Goal: Transaction & Acquisition: Purchase product/service

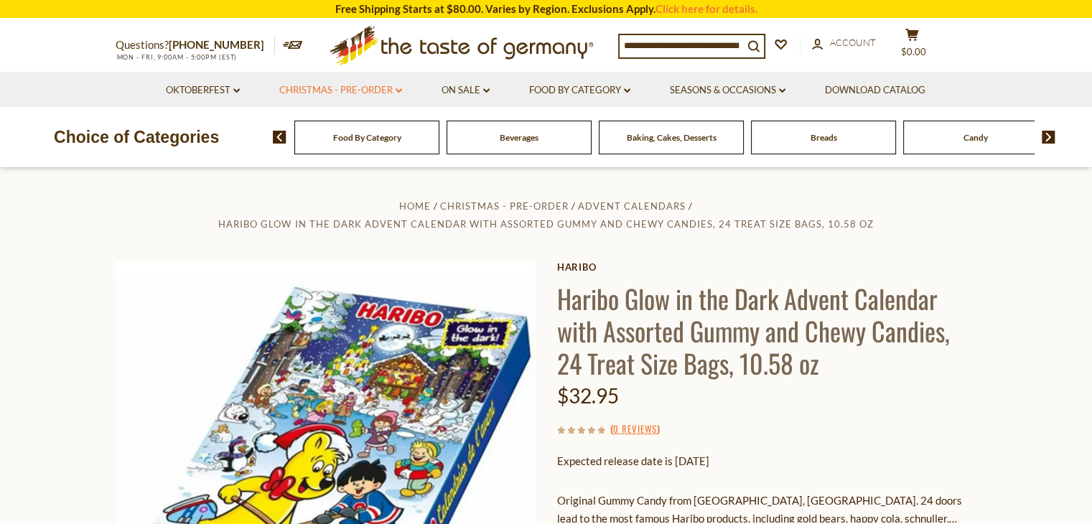
click at [336, 91] on link "Christmas - PRE-ORDER dropdown_arrow" at bounding box center [340, 91] width 123 height 16
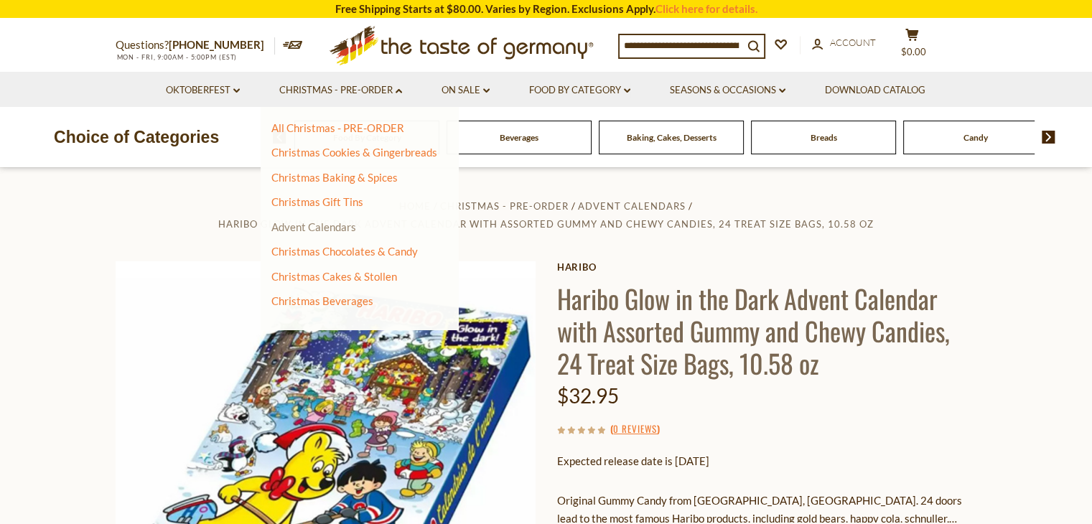
click at [332, 223] on link "Advent Calendars" at bounding box center [313, 226] width 85 height 13
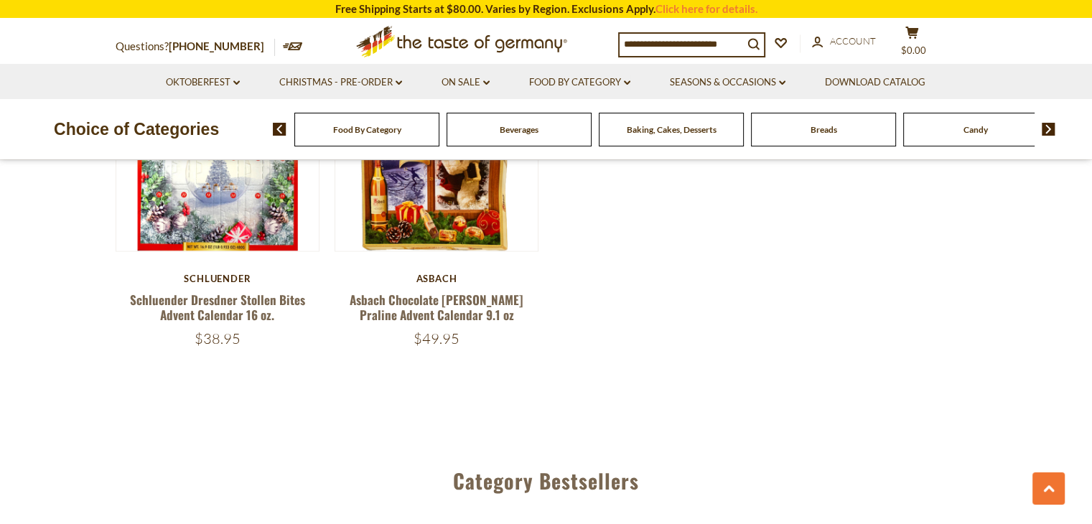
scroll to position [2370, 0]
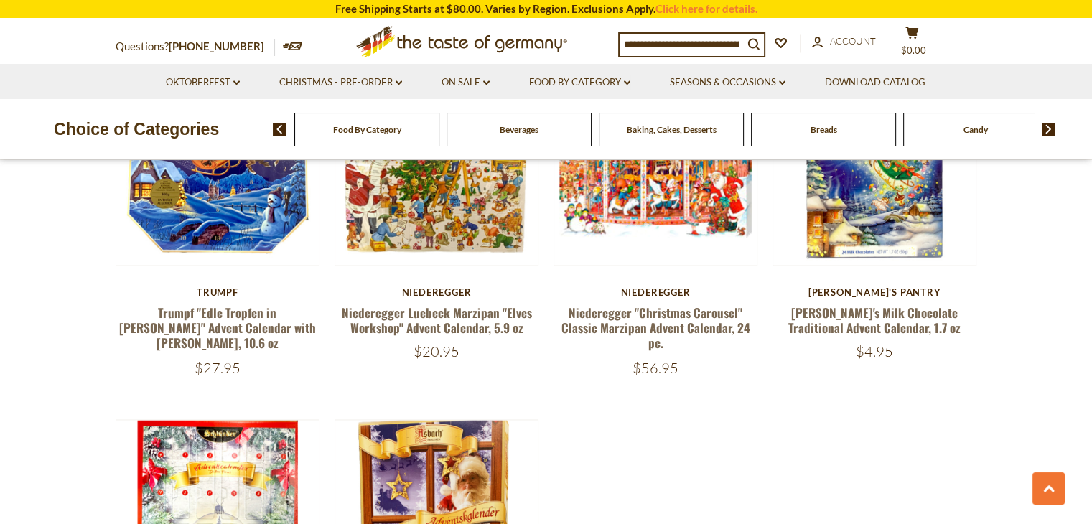
click at [435, 44] on icon ".st0{fill:#EDD300;} .st1{fill:#D33E21;}" at bounding box center [461, 41] width 269 height 45
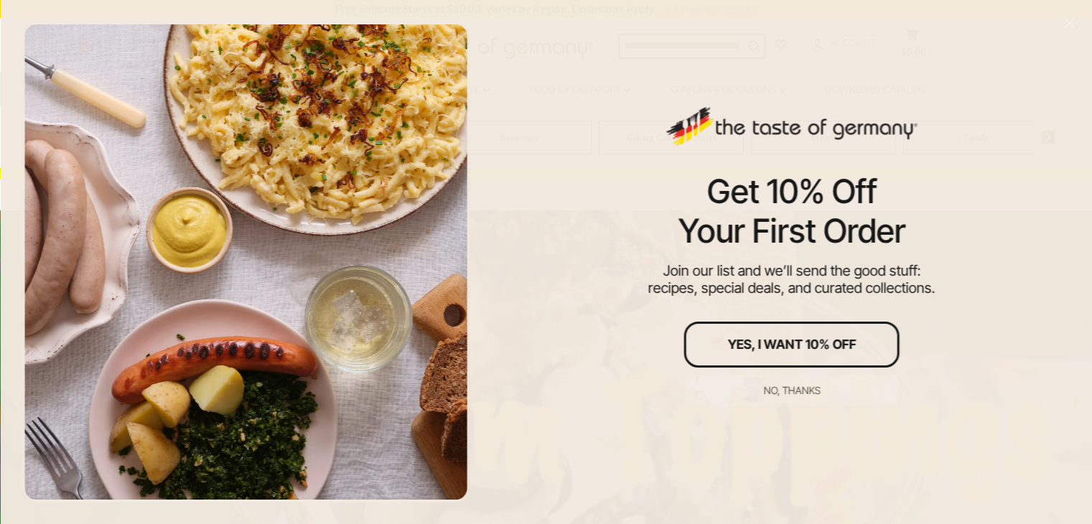
scroll to position [72, 0]
click at [796, 389] on div "No, thanks" at bounding box center [791, 391] width 57 height 10
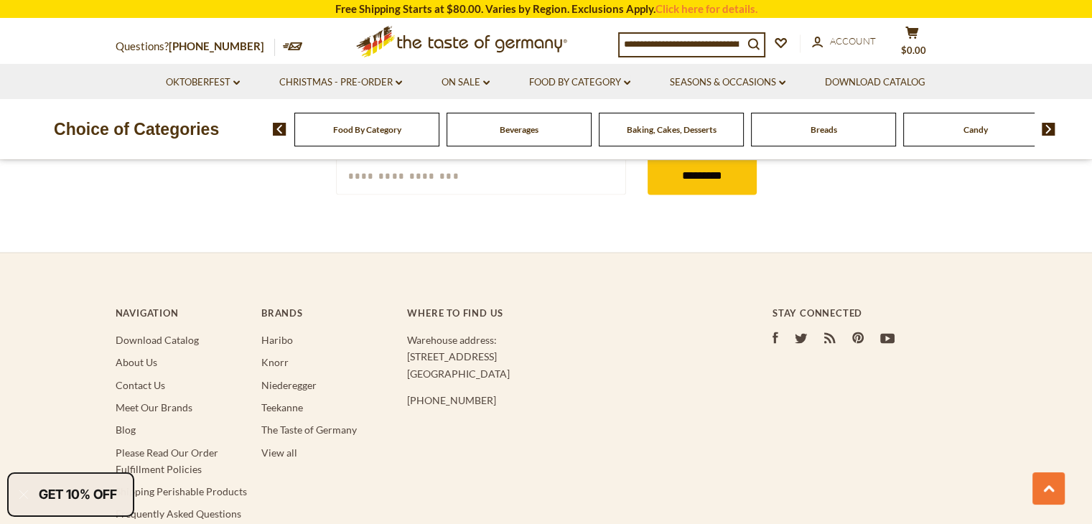
scroll to position [2689, 0]
